Goal: Find specific page/section: Find specific page/section

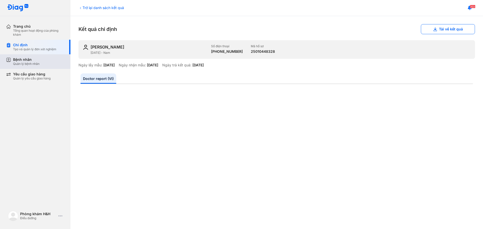
click at [40, 63] on div "Quản lý bệnh nhân" at bounding box center [26, 64] width 26 height 4
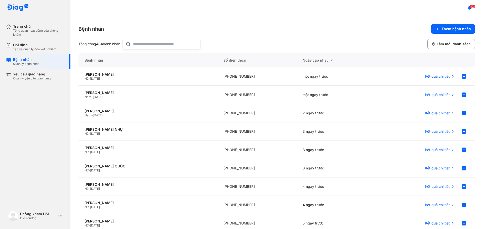
click at [165, 46] on input "text" at bounding box center [165, 44] width 64 height 10
type input "***"
click at [231, 80] on div "+84932821481" at bounding box center [256, 76] width 79 height 18
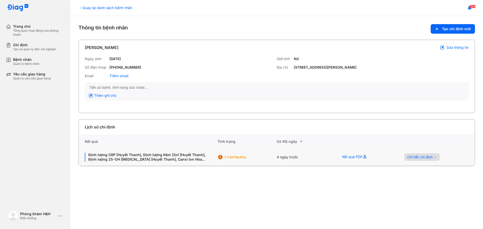
click at [414, 161] on button "Chi tiết chỉ định" at bounding box center [421, 158] width 35 height 8
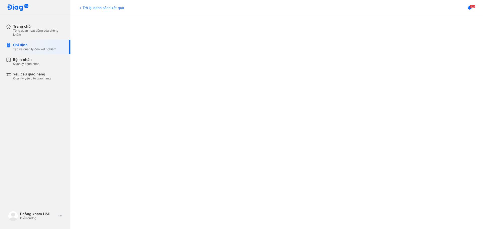
scroll to position [73, 0]
